Goal: Find specific page/section: Find specific page/section

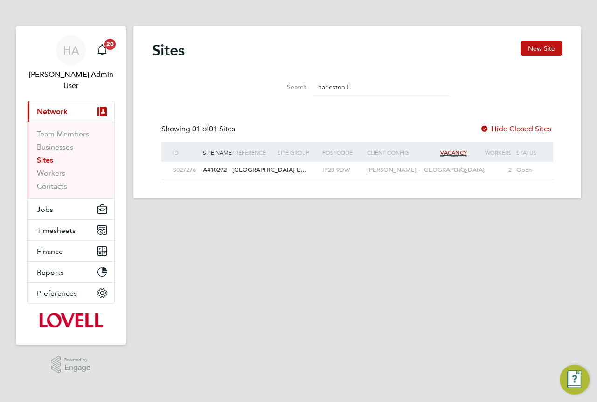
scroll to position [18, 60]
drag, startPoint x: 344, startPoint y: 88, endPoint x: 315, endPoint y: 90, distance: 29.5
click at [315, 90] on input "harleston E" at bounding box center [381, 87] width 136 height 18
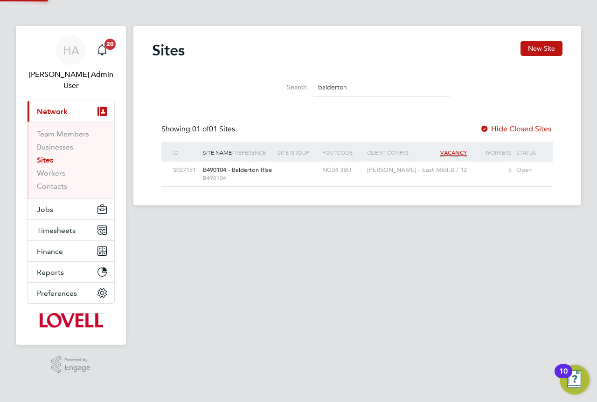
scroll to position [25, 75]
type input "balderton"
click at [252, 176] on span "B490104" at bounding box center [238, 177] width 70 height 7
click at [262, 170] on span "B490104 - Balderton Rise" at bounding box center [237, 170] width 69 height 8
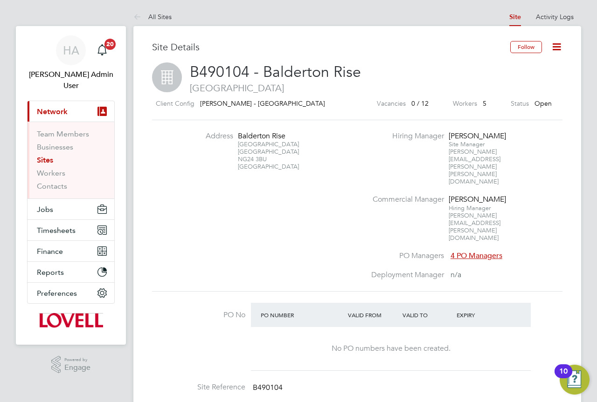
drag, startPoint x: 267, startPoint y: 159, endPoint x: 237, endPoint y: 140, distance: 35.2
click at [238, 140] on div "[STREET_ADDRESS]" at bounding box center [267, 151] width 58 height 40
copy div "[STREET_ADDRESS]"
